Goal: Task Accomplishment & Management: Manage account settings

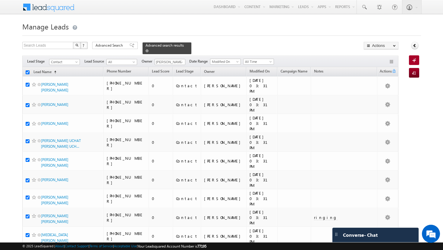
click at [148, 48] on link at bounding box center [146, 50] width 3 height 5
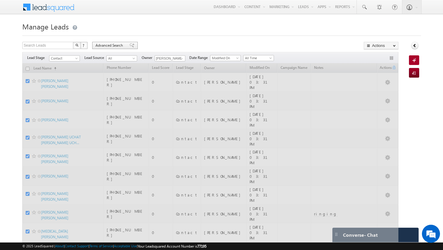
checkbox input "false"
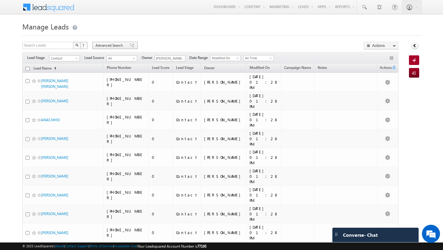
click at [120, 47] on span "Advanced Search" at bounding box center [109, 45] width 29 height 5
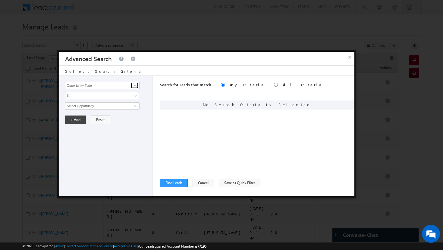
click at [137, 86] on span at bounding box center [135, 85] width 5 height 5
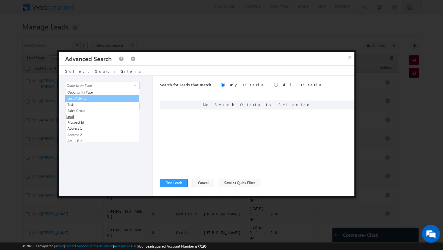
click at [114, 101] on link "Lead Activity" at bounding box center [102, 98] width 74 height 7
type input "Lead Activity"
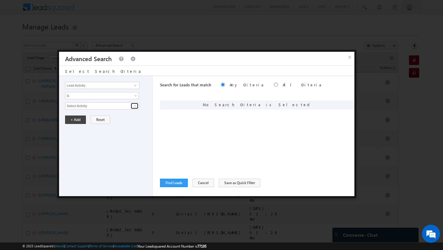
click at [134, 106] on span at bounding box center [135, 106] width 5 height 5
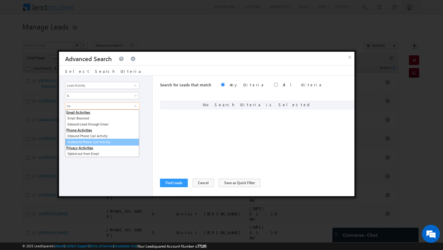
click at [106, 142] on link "Outbound Phone Call Activity" at bounding box center [102, 142] width 74 height 7
type input "Outbound Phone Call Activity"
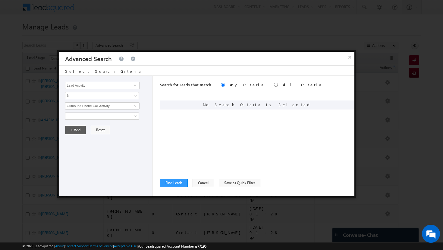
click at [79, 129] on button "+ Add" at bounding box center [75, 130] width 21 height 8
click at [274, 86] on input "radio" at bounding box center [276, 85] width 4 height 4
radio input "true"
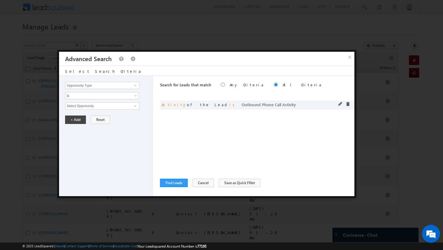
click at [198, 104] on span "Activity of the Lead is Outbound Phone Call Activity" at bounding box center [228, 104] width 134 height 5
click at [347, 104] on span at bounding box center [347, 104] width 4 height 4
click at [127, 85] on input "Opportunity Type" at bounding box center [102, 85] width 74 height 7
click at [137, 85] on span at bounding box center [135, 85] width 5 height 5
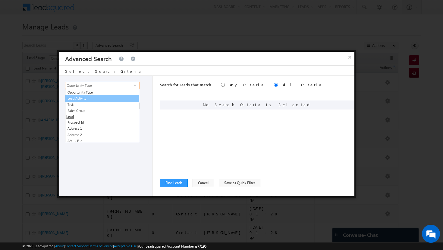
click at [102, 99] on link "Lead Activity" at bounding box center [102, 98] width 74 height 7
type input "Lead Activity"
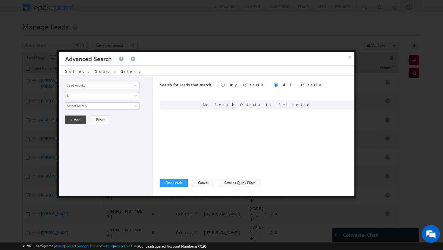
click at [132, 97] on link "Is" at bounding box center [102, 95] width 74 height 7
click at [111, 109] on link "Is Not" at bounding box center [101, 108] width 73 height 5
click at [132, 108] on link at bounding box center [135, 106] width 8 height 6
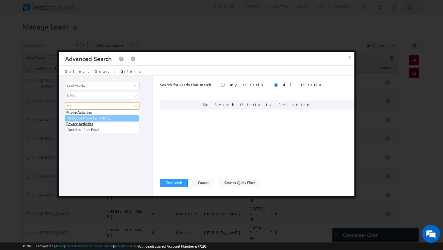
click at [113, 117] on link "Outbound Phone Call Activity" at bounding box center [102, 118] width 74 height 7
type input "Outbound Phone Call Activity"
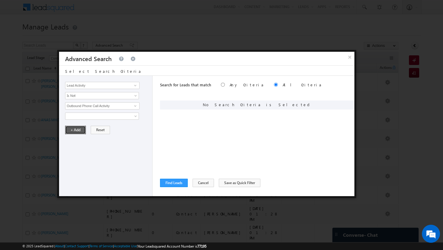
click at [78, 132] on button "+ Add" at bounding box center [75, 130] width 21 height 8
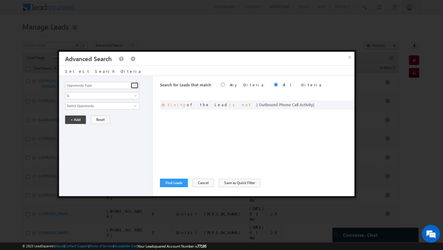
click at [135, 85] on span at bounding box center [135, 85] width 5 height 5
click at [117, 99] on link "Focus Project" at bounding box center [102, 98] width 74 height 7
type input "Focus Project"
click at [135, 95] on span at bounding box center [136, 97] width 5 height 5
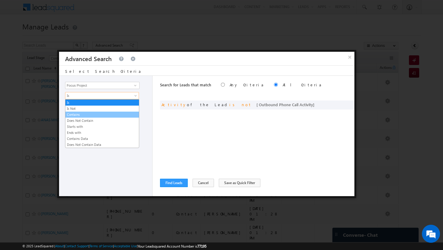
click at [73, 113] on link "Contains" at bounding box center [101, 114] width 73 height 5
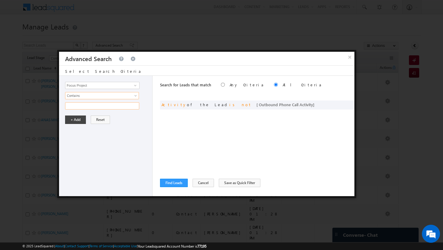
click at [88, 107] on input "text" at bounding box center [102, 105] width 74 height 7
type input "big sept"
click at [76, 120] on button "+ Add" at bounding box center [75, 120] width 21 height 8
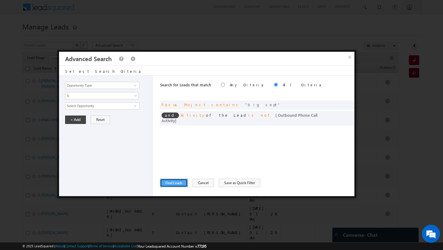
click at [172, 182] on button "Find Leads" at bounding box center [174, 183] width 28 height 8
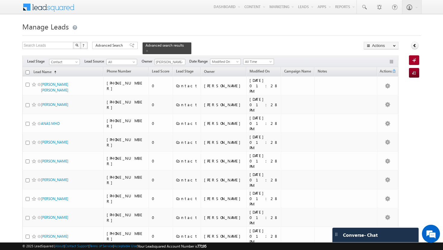
click at [26, 70] on input "checkbox" at bounding box center [28, 72] width 4 height 4
checkbox input "true"
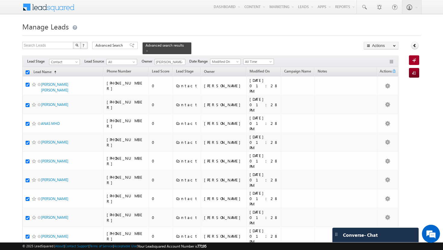
checkbox input "true"
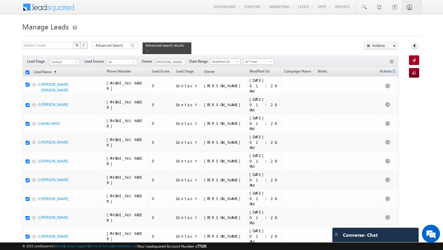
checkbox input "true"
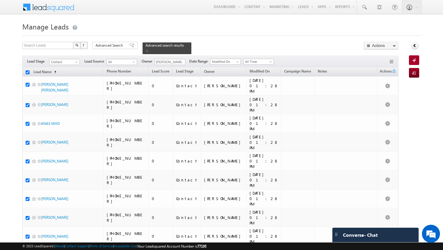
checkbox input "true"
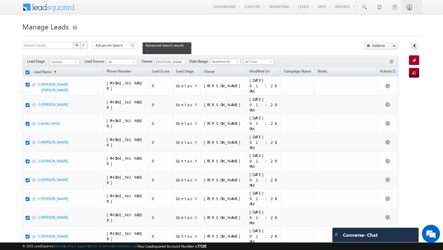
checkbox input "true"
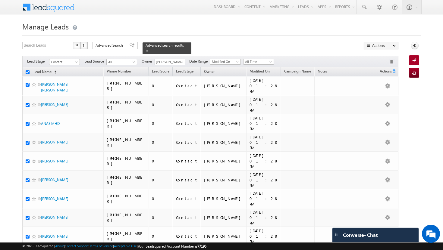
checkbox input "true"
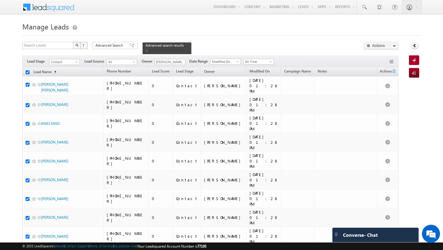
checkbox input "true"
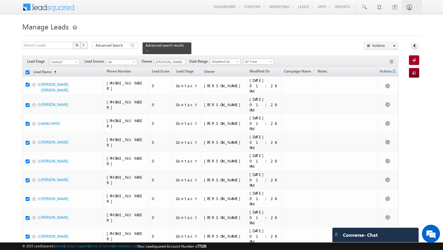
checkbox input "true"
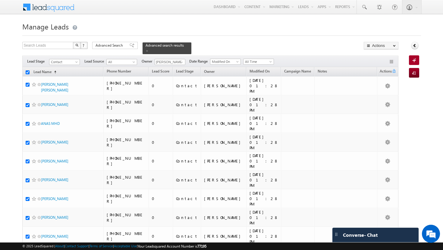
checkbox input "true"
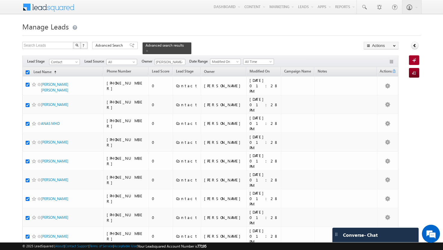
checkbox input "true"
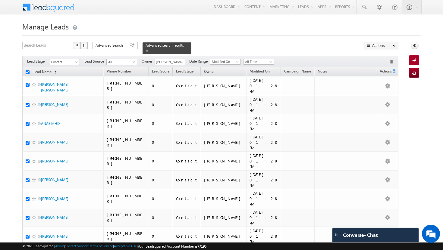
checkbox input "true"
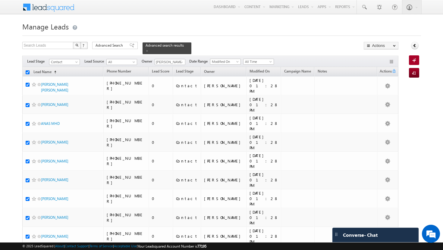
checkbox input "true"
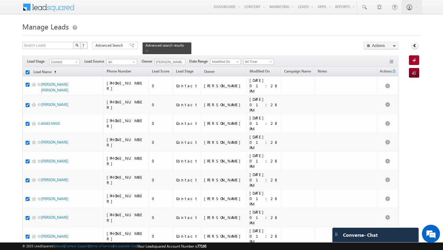
checkbox input "true"
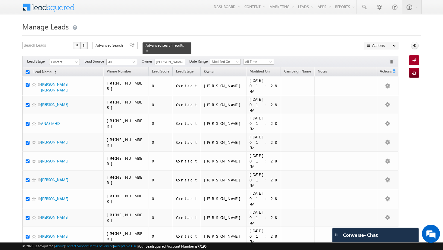
checkbox input "true"
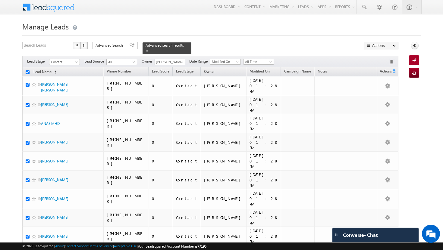
checkbox input "true"
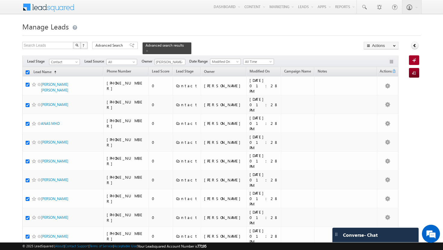
checkbox input "true"
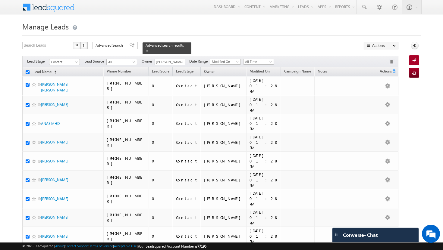
checkbox input "true"
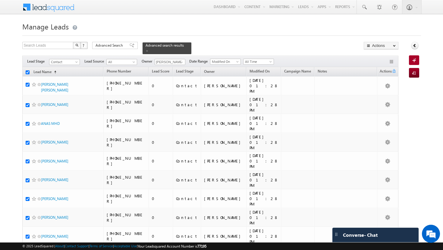
checkbox input "true"
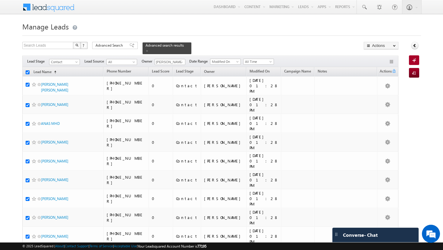
checkbox input "true"
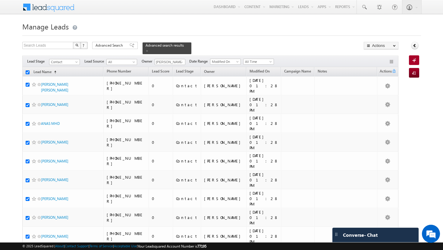
checkbox input "true"
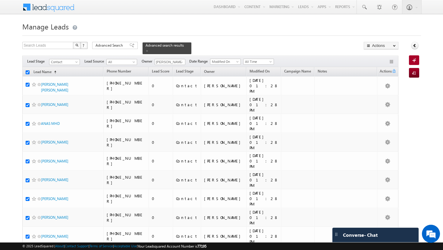
checkbox input "true"
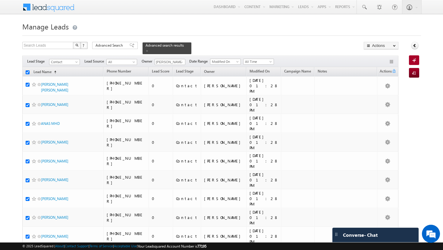
checkbox input "true"
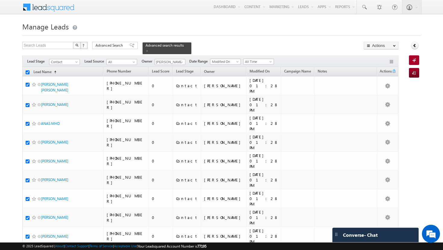
checkbox input "true"
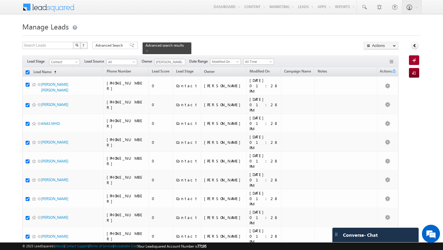
checkbox input "true"
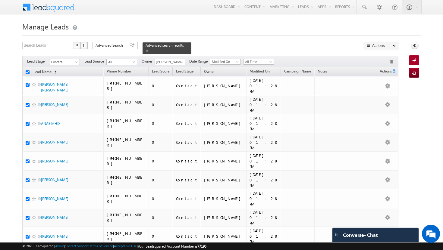
checkbox input "true"
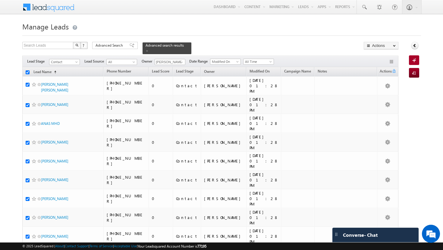
checkbox input "true"
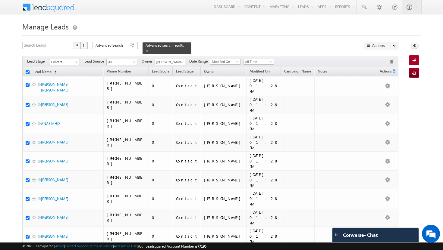
checkbox input "true"
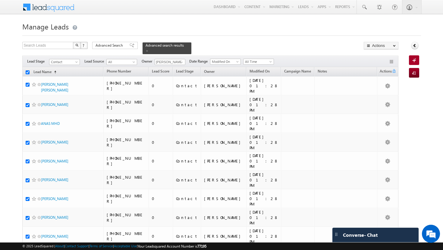
checkbox input "true"
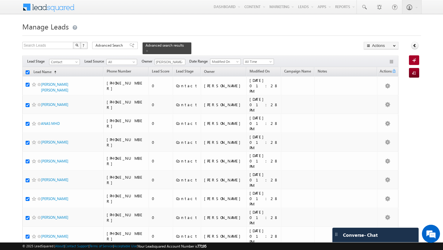
checkbox input "true"
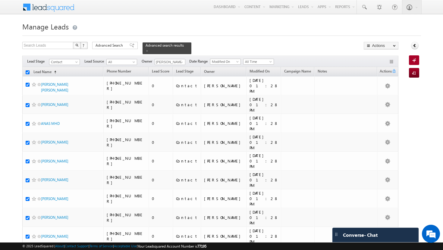
checkbox input "true"
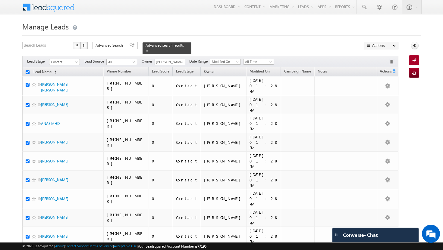
checkbox input "true"
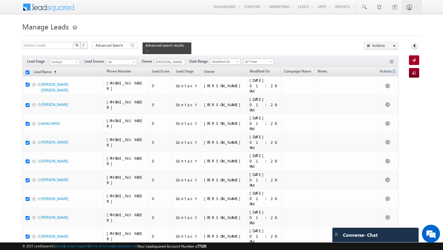
checkbox input "true"
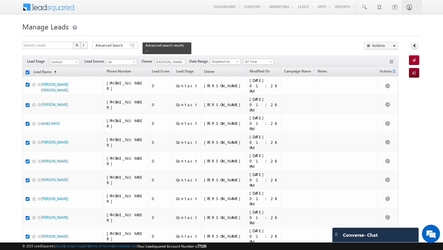
checkbox input "true"
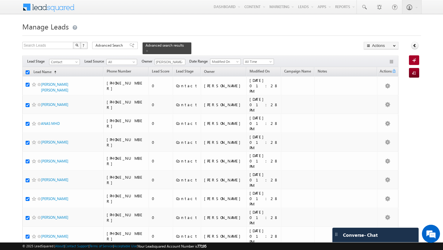
checkbox input "true"
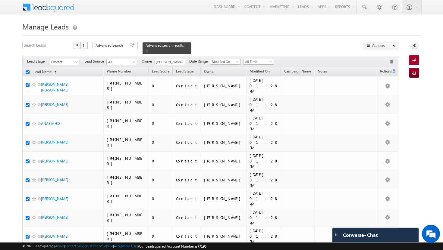
checkbox input "true"
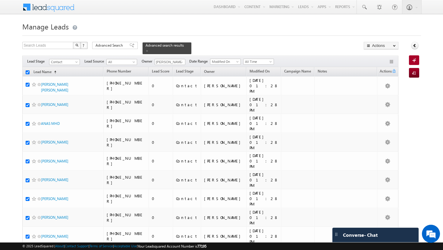
checkbox input "true"
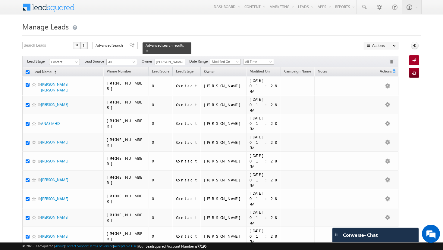
checkbox input "true"
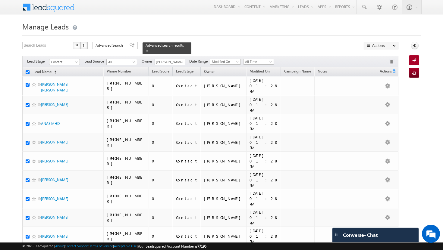
checkbox input "true"
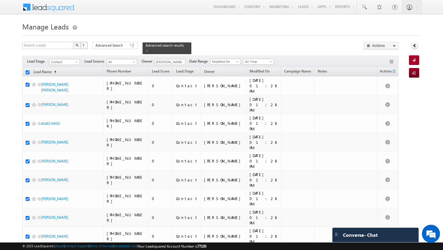
checkbox input "true"
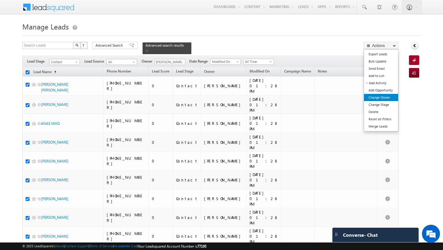
click at [390, 96] on link "Change Owner" at bounding box center [381, 97] width 34 height 7
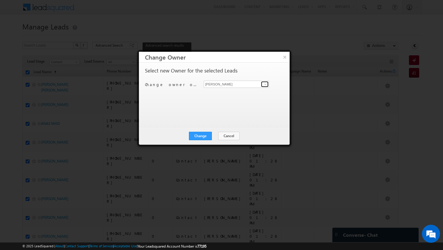
click at [265, 84] on span at bounding box center [265, 84] width 5 height 5
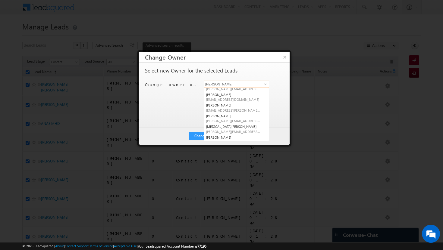
scroll to position [40, 0]
click at [232, 99] on span "[EMAIL_ADDRESS][DOMAIN_NAME]" at bounding box center [233, 98] width 54 height 5
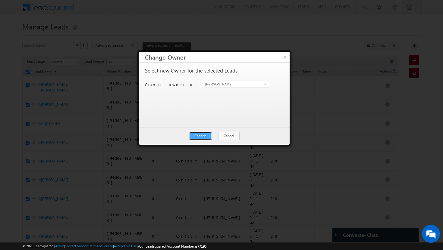
click at [198, 135] on button "Change" at bounding box center [200, 136] width 23 height 8
click at [215, 137] on button "Close" at bounding box center [214, 136] width 19 height 8
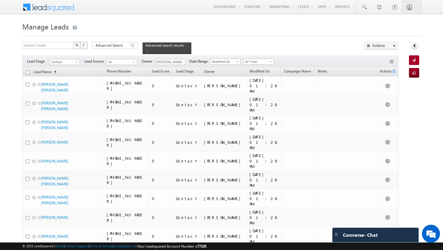
click at [28, 70] on input "checkbox" at bounding box center [28, 72] width 4 height 4
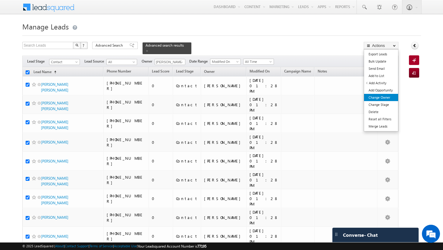
click at [389, 99] on link "Change Owner" at bounding box center [381, 97] width 34 height 7
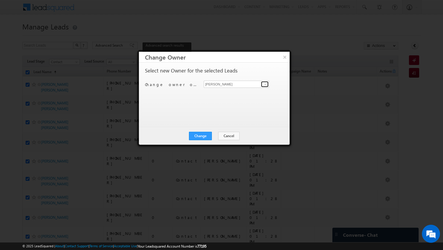
click at [267, 84] on span at bounding box center [265, 84] width 5 height 5
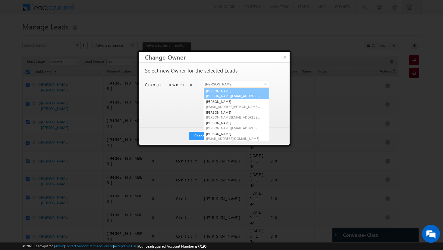
click at [249, 92] on link "[PERSON_NAME][DEMOGRAPHIC_DATA] [PERSON_NAME][EMAIL_ADDRESS][DOMAIN_NAME]" at bounding box center [235, 93] width 65 height 11
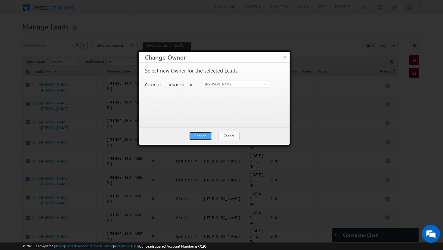
click at [203, 138] on button "Change" at bounding box center [200, 136] width 23 height 8
click at [218, 136] on button "Close" at bounding box center [214, 136] width 19 height 8
